Goal: Entertainment & Leisure: Consume media (video, audio)

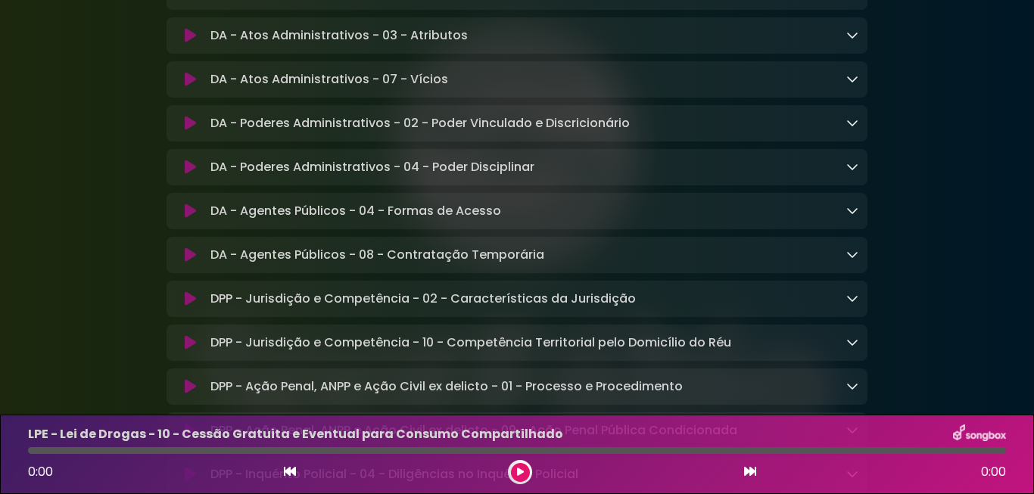
scroll to position [1586, 0]
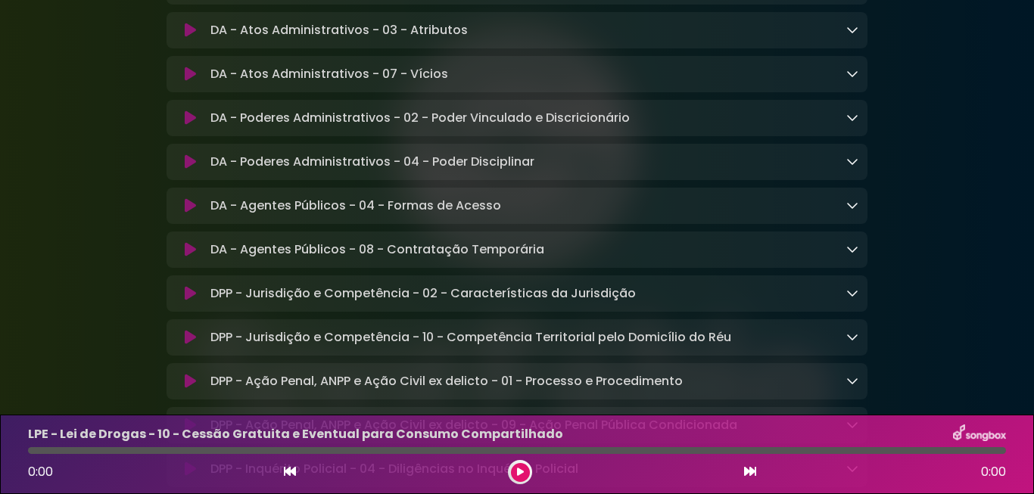
click at [226, 259] on div "DA - Agentes Públicos - 08 - Contratação Temporária Loading Track..." at bounding box center [517, 250] width 701 height 36
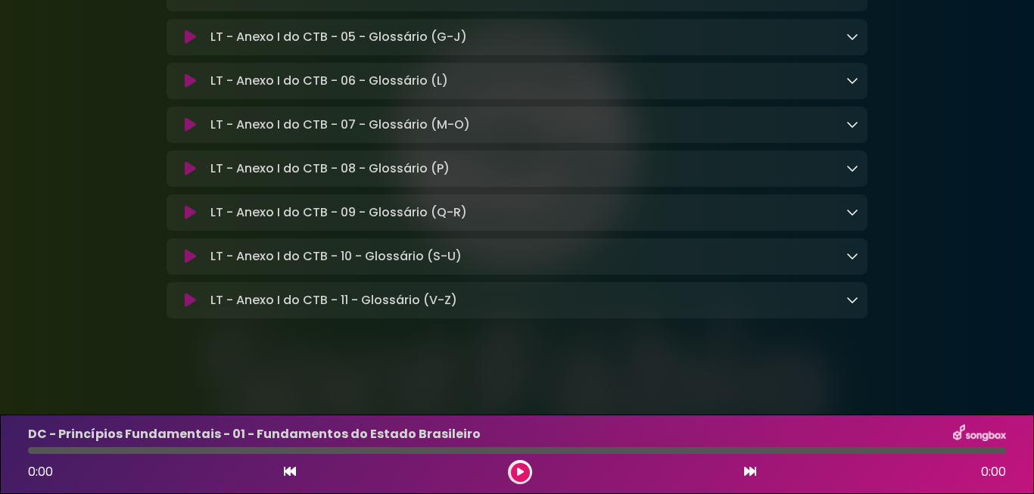
scroll to position [11960, 0]
click at [185, 299] on icon at bounding box center [190, 300] width 11 height 15
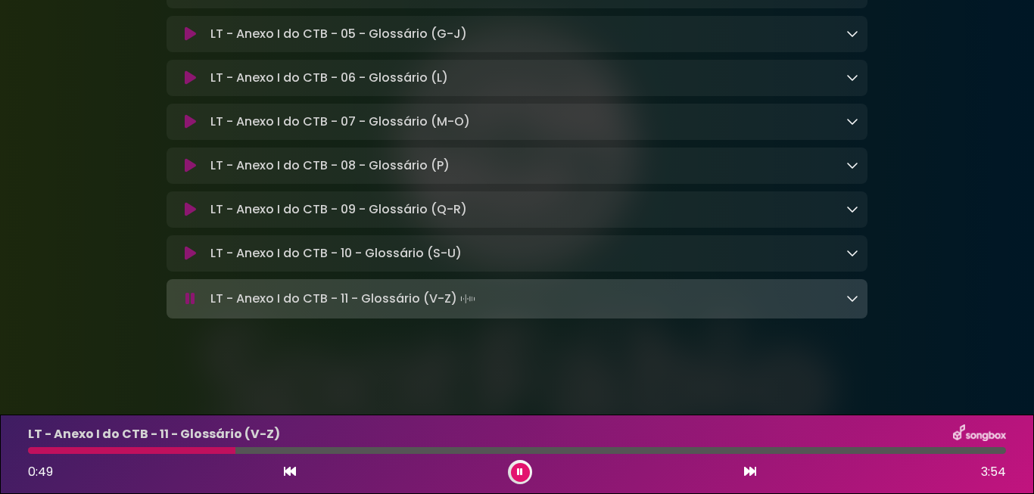
click at [185, 297] on icon at bounding box center [190, 298] width 10 height 15
